Goal: Task Accomplishment & Management: Use online tool/utility

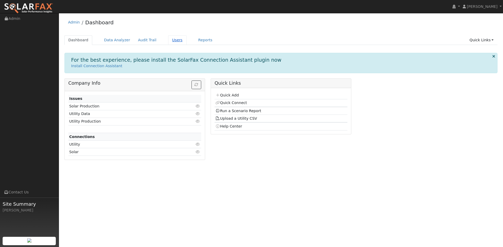
click at [168, 39] on link "Users" at bounding box center [177, 40] width 18 height 10
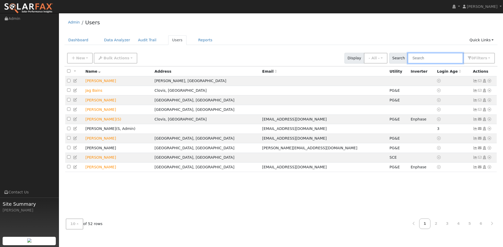
click at [440, 59] on input "text" at bounding box center [435, 58] width 56 height 11
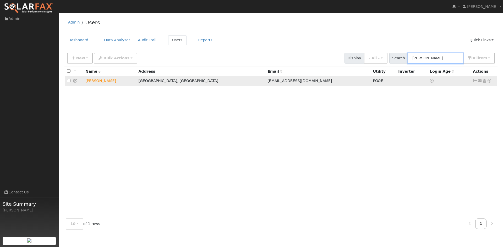
type input "[PERSON_NAME]"
click at [489, 82] on icon at bounding box center [489, 81] width 5 height 4
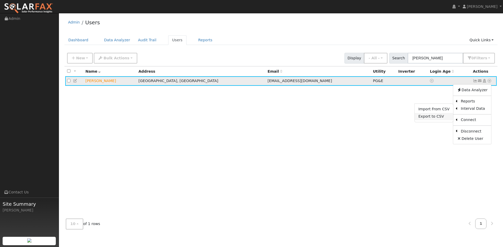
click at [435, 117] on link "Export to CSV" at bounding box center [433, 116] width 38 height 7
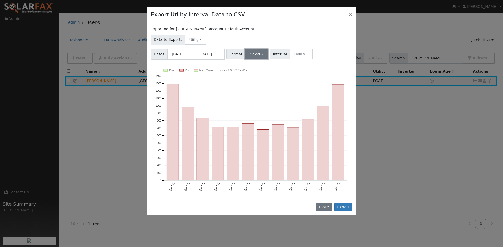
click at [259, 55] on button "Select" at bounding box center [256, 54] width 23 height 10
click at [257, 74] on link "PG&E" at bounding box center [262, 72] width 37 height 7
click at [295, 54] on button "Hourly" at bounding box center [301, 54] width 23 height 10
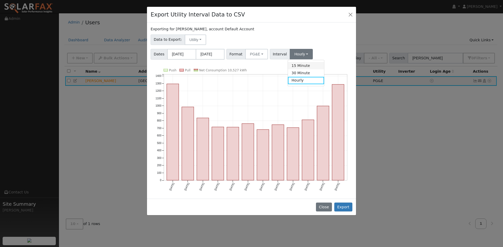
click at [307, 66] on link "15 Minute" at bounding box center [306, 65] width 36 height 7
click at [328, 53] on div "Dates [DATE] [DATE] Format PG&E Generic PG&E SCE SDGE Aurora Energy Toolbase Op…" at bounding box center [251, 53] width 203 height 13
click at [349, 208] on button "Export" at bounding box center [343, 207] width 18 height 9
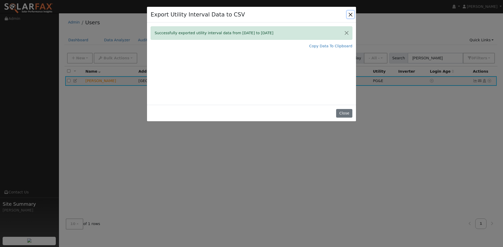
click at [352, 15] on button "Close" at bounding box center [350, 14] width 7 height 7
